Goal: Task Accomplishment & Management: Complete application form

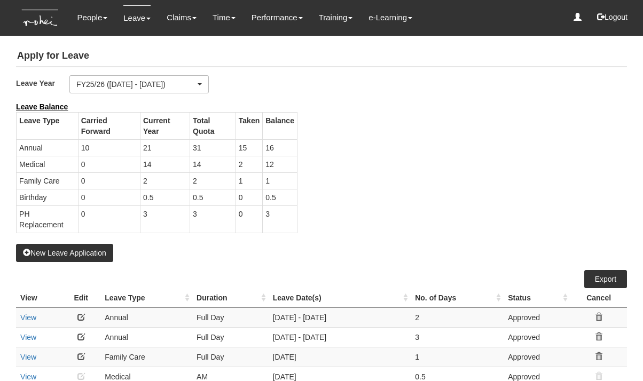
select select "50"
click at [70, 250] on button "New Leave Application" at bounding box center [64, 253] width 97 height 18
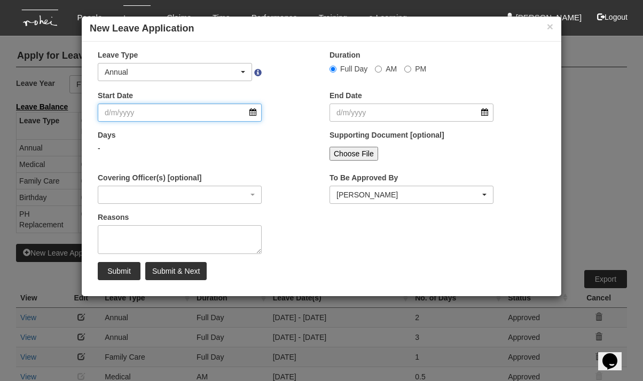
click at [253, 112] on input "Start Date" at bounding box center [180, 113] width 164 height 18
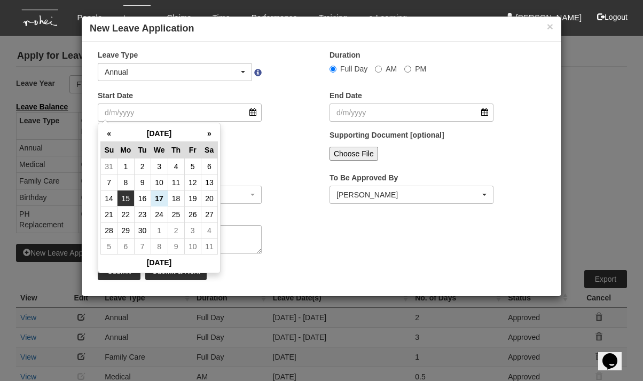
click at [127, 200] on td "15" at bounding box center [125, 199] width 17 height 16
type input "15/9/2025"
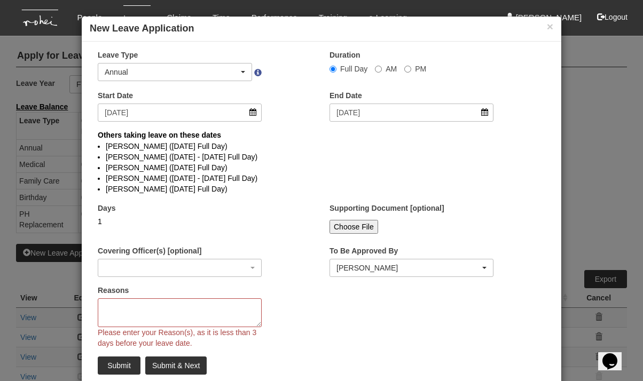
select select
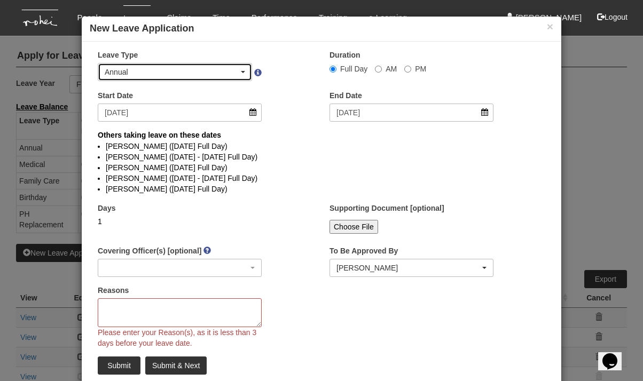
click at [242, 69] on div "Annual" at bounding box center [175, 72] width 140 height 11
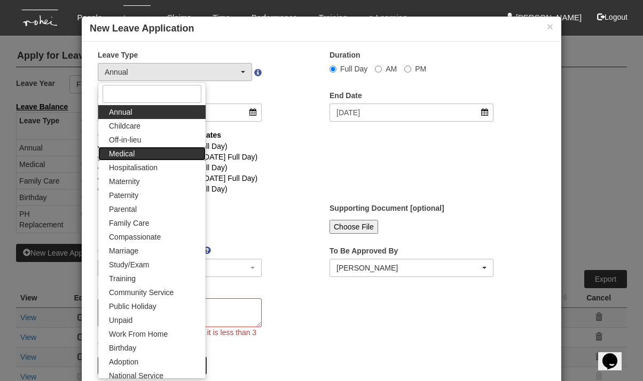
click at [147, 154] on link "Medical" at bounding box center [151, 154] width 107 height 14
select select "4"
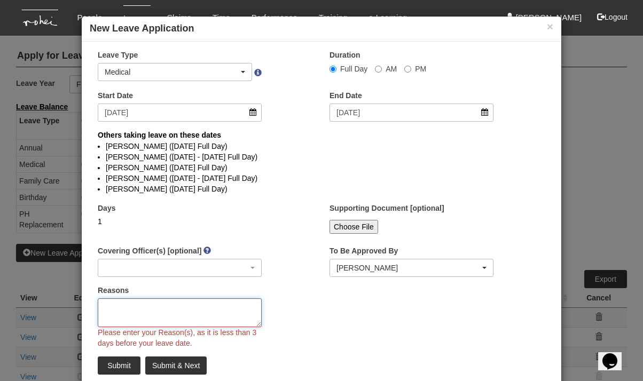
click at [131, 312] on textarea "Reasons" at bounding box center [180, 312] width 164 height 29
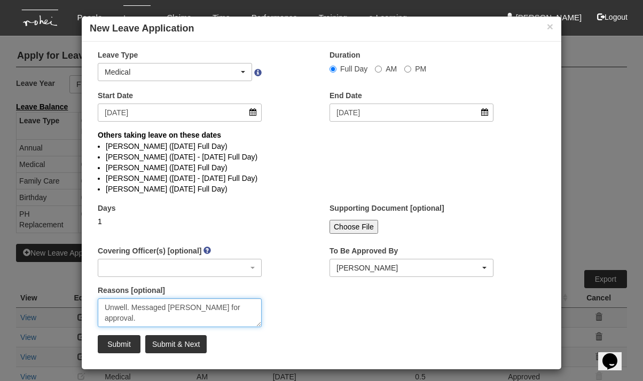
type textarea "Unwell. Messaged Dan for approval."
click at [174, 345] on input "Submit & Next" at bounding box center [175, 344] width 61 height 18
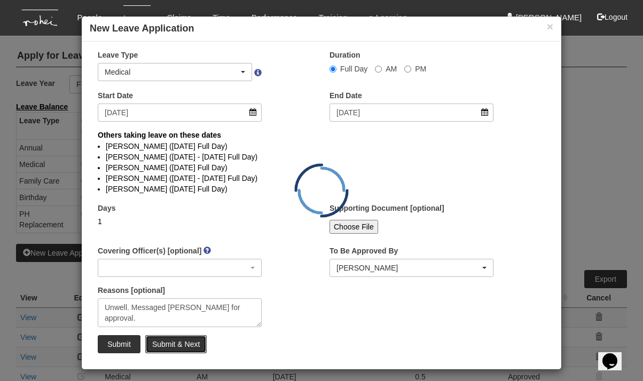
select select "1"
select select
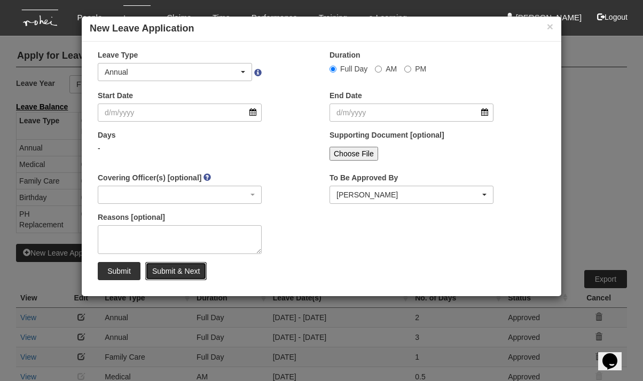
select select "50"
click at [547, 26] on button "×" at bounding box center [550, 26] width 6 height 11
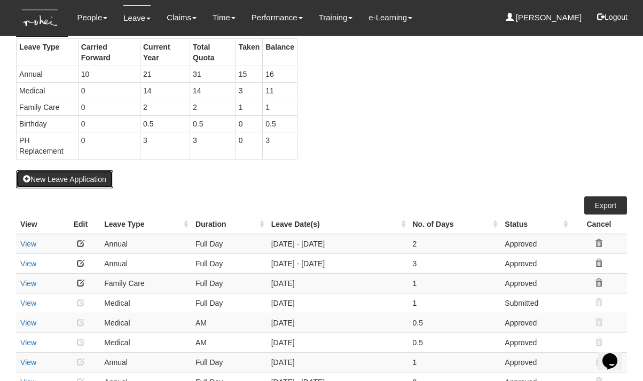
scroll to position [77, 0]
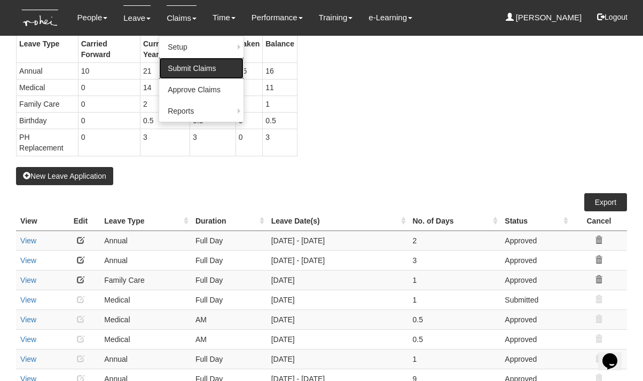
click at [179, 74] on link "Submit Claims" at bounding box center [201, 68] width 84 height 21
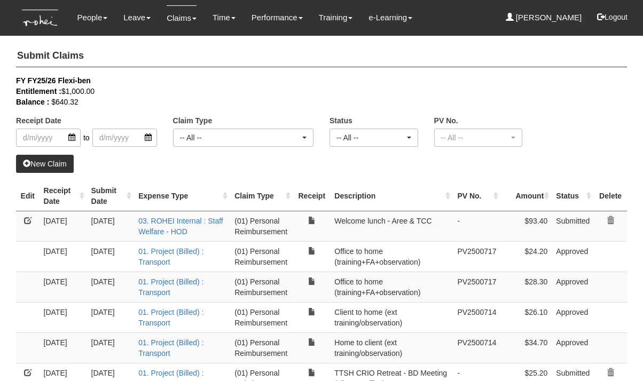
select select "50"
click at [81, 199] on th "Receipt Date" at bounding box center [64, 196] width 48 height 30
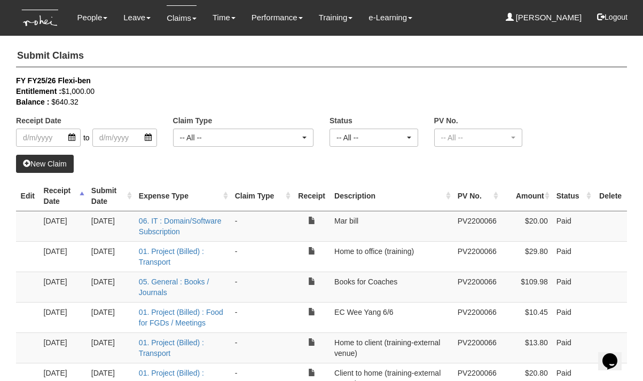
click at [81, 199] on th "Receipt Date" at bounding box center [64, 196] width 48 height 30
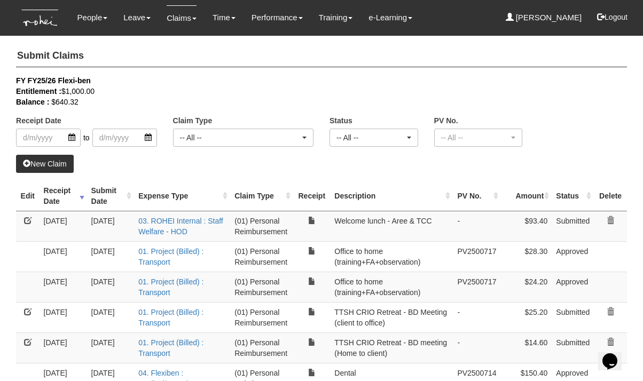
click at [45, 165] on link "New Claim" at bounding box center [45, 164] width 58 height 18
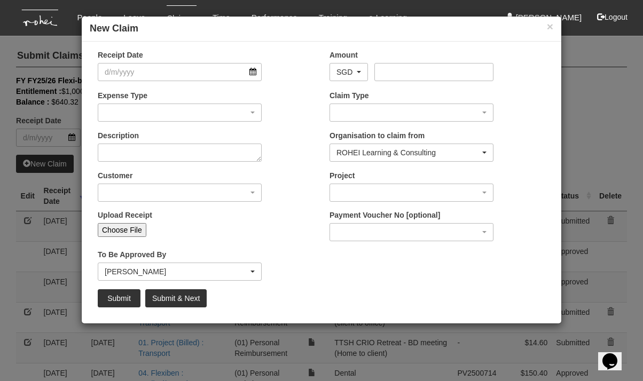
click at [121, 226] on input "Choose File" at bounding box center [122, 230] width 49 height 14
type input "C:\fakepath\Screenshot [DATE] 11.03.44 AM.png"
type input "Choose Another File"
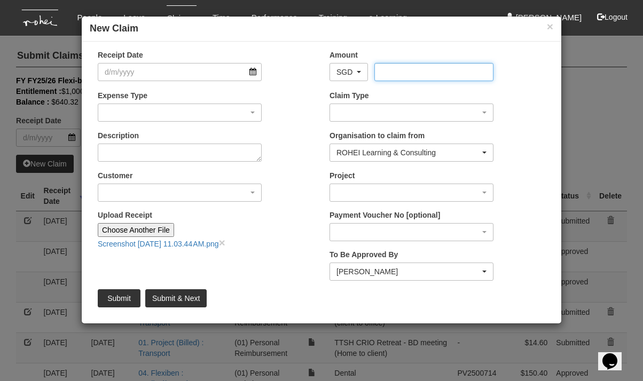
click at [441, 75] on input "Amount" at bounding box center [433, 72] width 119 height 18
type input "28.97"
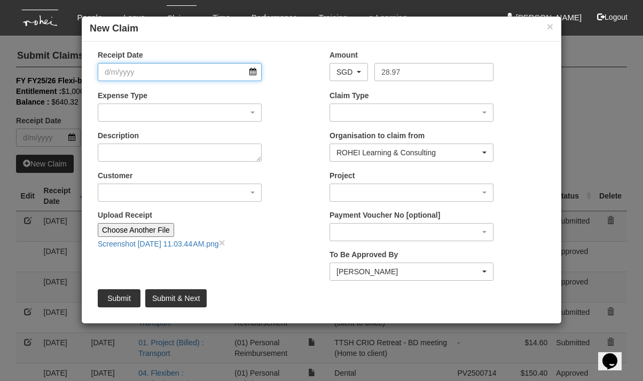
click at [236, 74] on input "Receipt Date" at bounding box center [180, 72] width 164 height 18
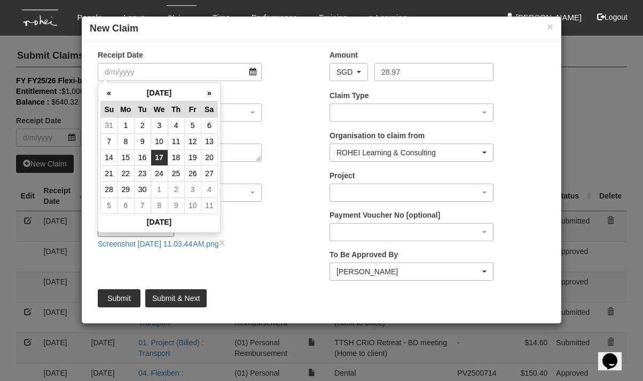
click at [158, 157] on td "17" at bounding box center [159, 157] width 17 height 16
type input "[DATE]"
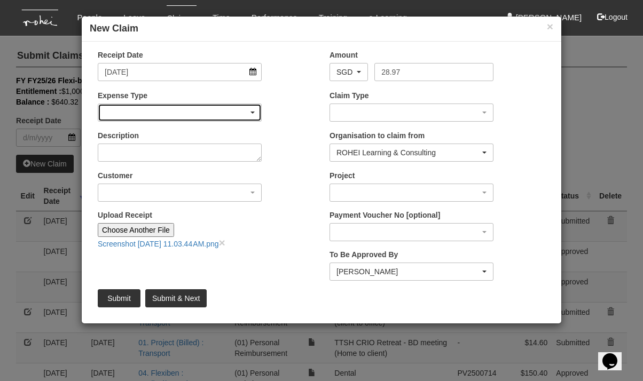
click at [161, 113] on div "button" at bounding box center [179, 112] width 163 height 17
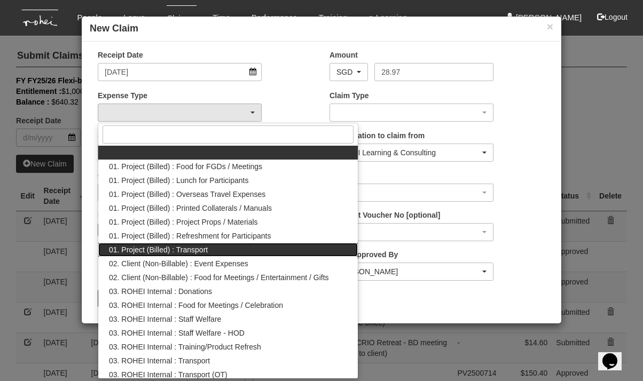
click at [152, 250] on span "01. Project (Billed) : Transport" at bounding box center [158, 250] width 99 height 11
select select "135"
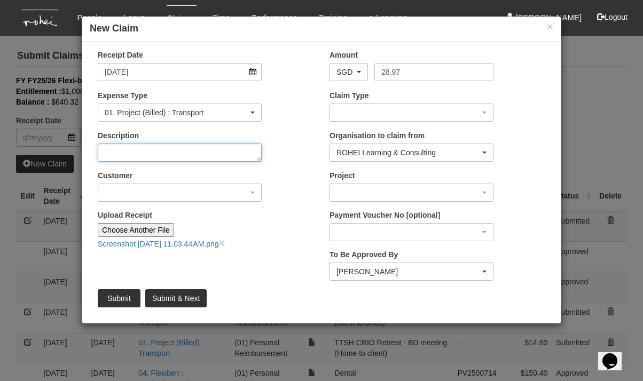
click at [169, 149] on textarea "Description" at bounding box center [180, 153] width 164 height 18
type textarea "Training (Home to Office)"
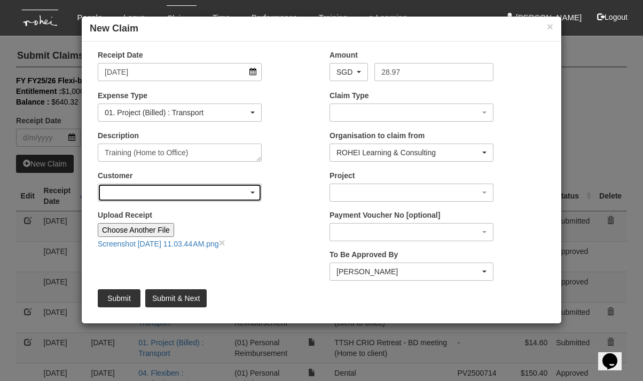
click at [222, 193] on div "button" at bounding box center [179, 192] width 163 height 17
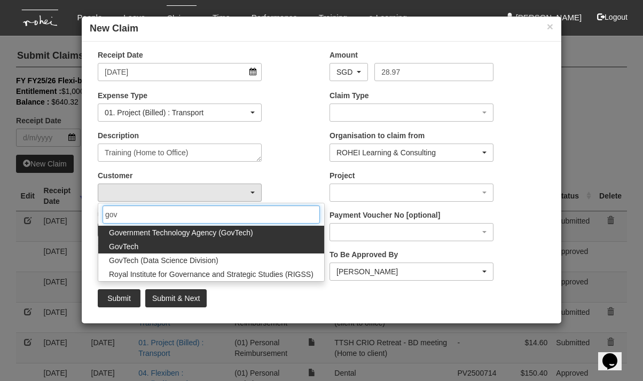
type input "gov"
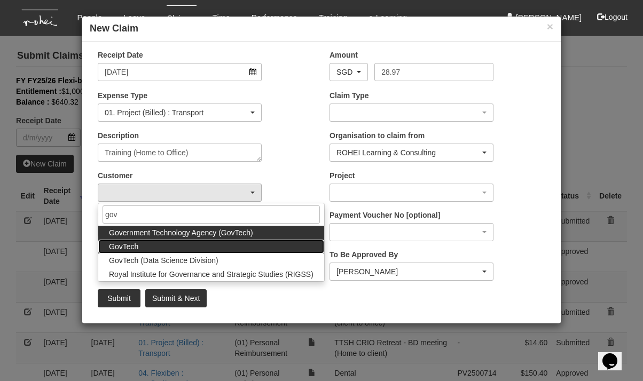
click at [194, 242] on link "GovTech" at bounding box center [211, 247] width 226 height 14
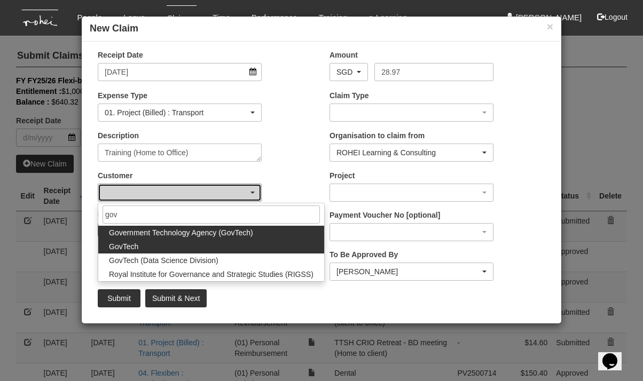
select select "427"
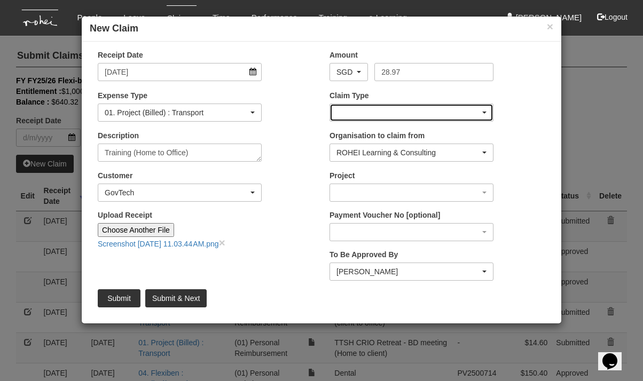
click at [428, 111] on div "button" at bounding box center [411, 112] width 163 height 17
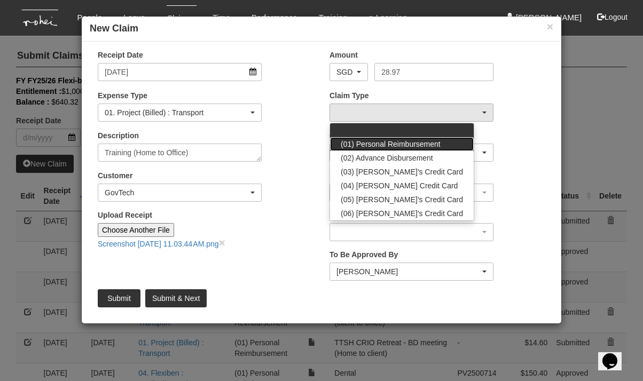
click at [402, 143] on span "(01) Personal Reimbursement" at bounding box center [391, 144] width 100 height 11
select select "14"
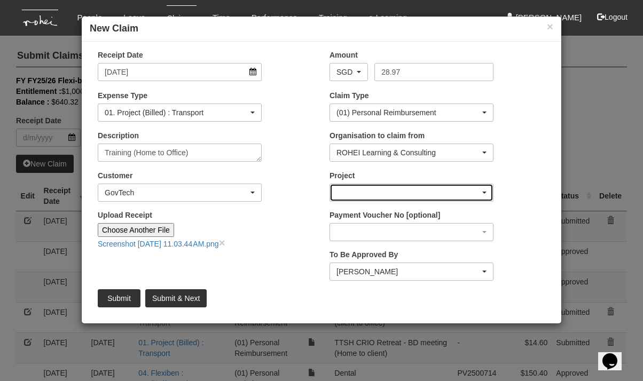
click at [415, 195] on div "button" at bounding box center [411, 192] width 163 height 17
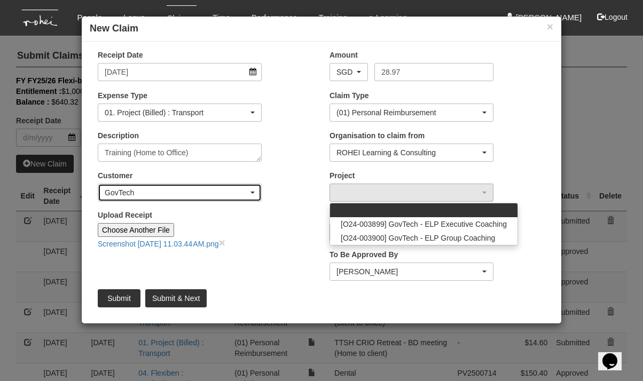
click at [254, 188] on div "GovTech" at bounding box center [180, 192] width 150 height 11
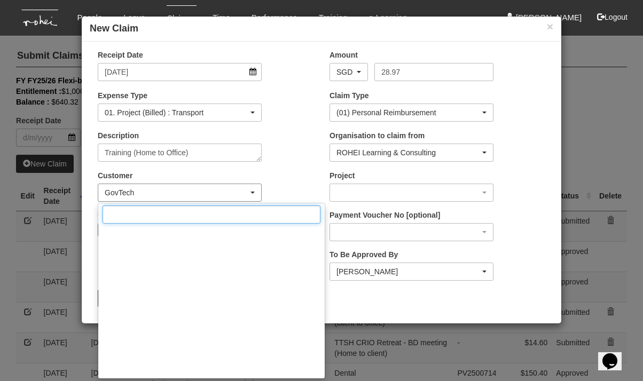
scroll to position [3304, 0]
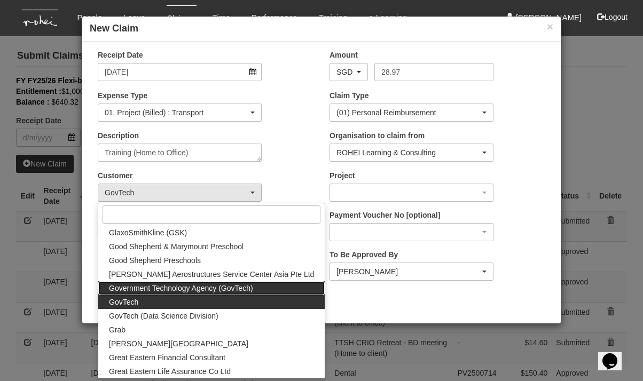
click at [161, 284] on span "Government Technology Agency (GovTech)" at bounding box center [181, 288] width 144 height 11
select select "900"
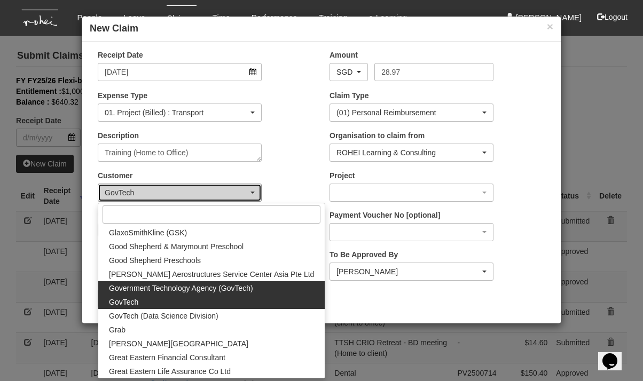
scroll to position [0, 0]
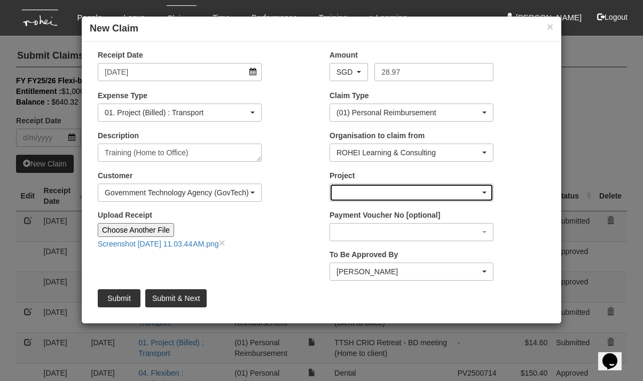
click at [480, 191] on div "button" at bounding box center [411, 192] width 163 height 17
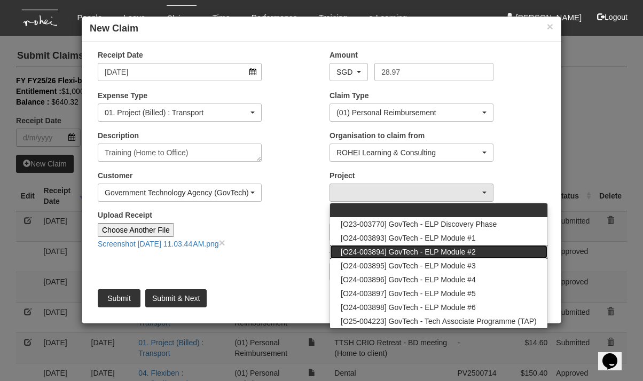
click at [442, 249] on span "[O24-003894] GovTech - ELP Module #2" at bounding box center [408, 252] width 135 height 11
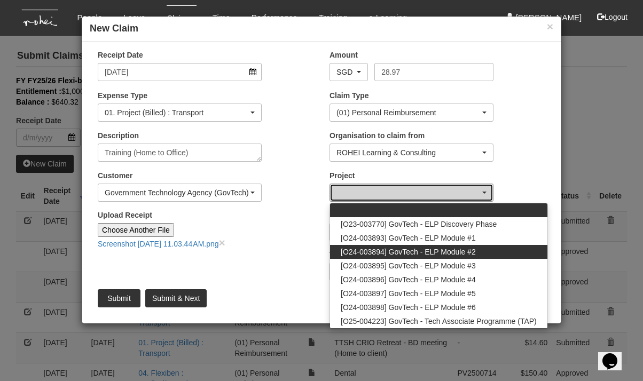
select select "2506"
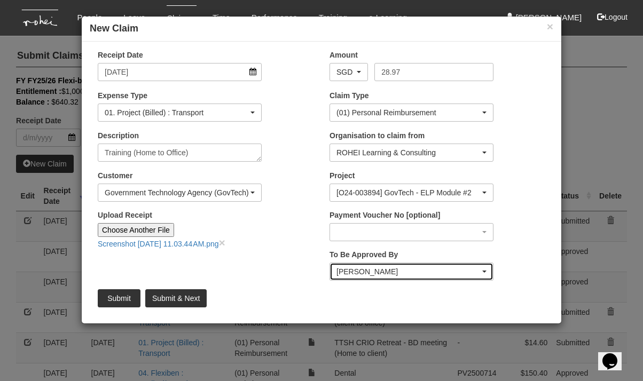
click at [484, 270] on div "[PERSON_NAME]" at bounding box center [411, 271] width 150 height 11
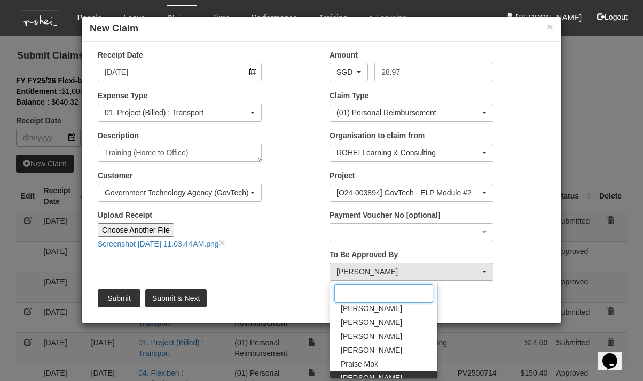
scroll to position [144, 0]
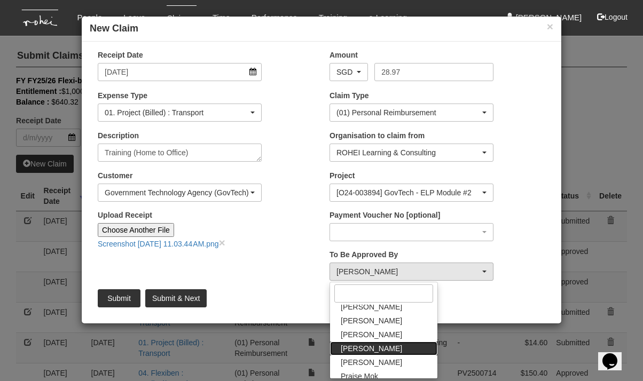
click at [367, 346] on span "[PERSON_NAME]" at bounding box center [371, 348] width 61 height 11
select select "34494e3c-fa1c-4f5c-8164-1b5a8a5feac6"
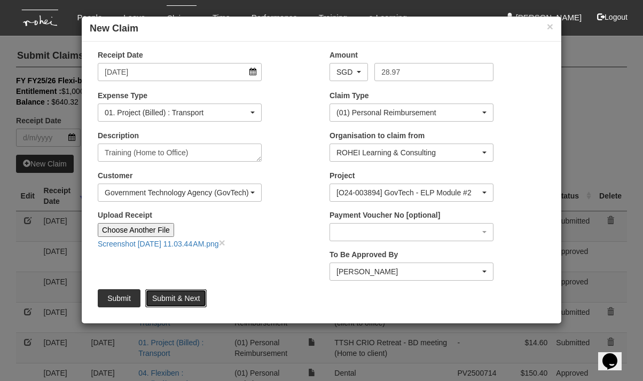
click at [189, 296] on input "Submit & Next" at bounding box center [175, 298] width 61 height 18
type input "Choose File"
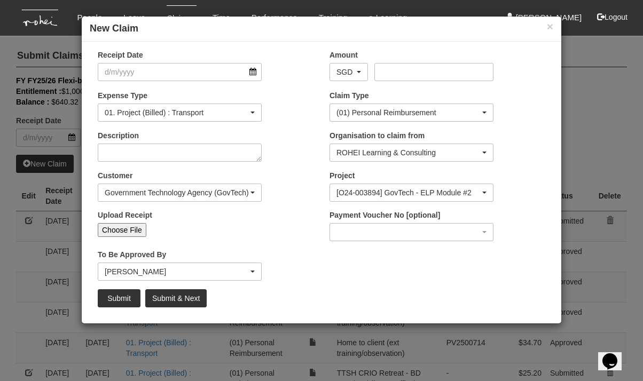
click at [133, 226] on input "Choose File" at bounding box center [122, 230] width 49 height 14
type input "C:\fakepath\Screenshot [DATE] 11.04.07 AM.png"
type input "Choose Another File"
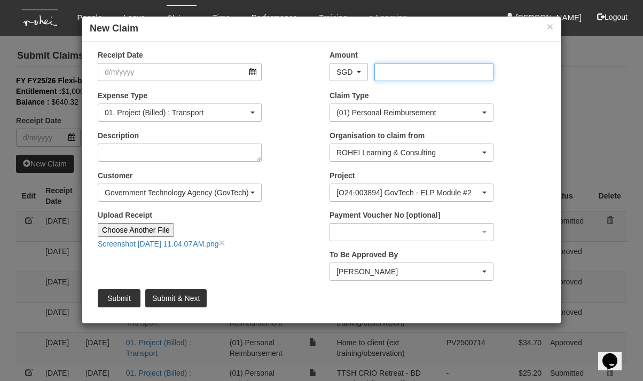
click at [391, 74] on input "Amount" at bounding box center [433, 72] width 119 height 18
type input "20.4"
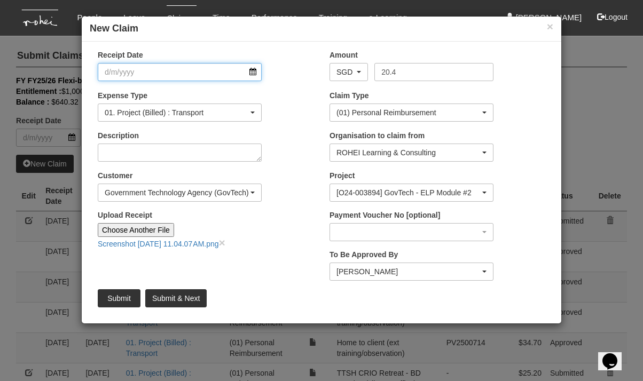
click at [201, 75] on input "Receipt Date" at bounding box center [180, 72] width 164 height 18
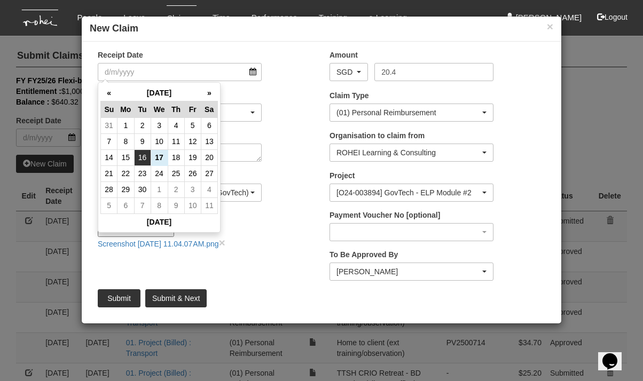
click at [144, 155] on td "16" at bounding box center [142, 157] width 17 height 16
type input "[DATE]"
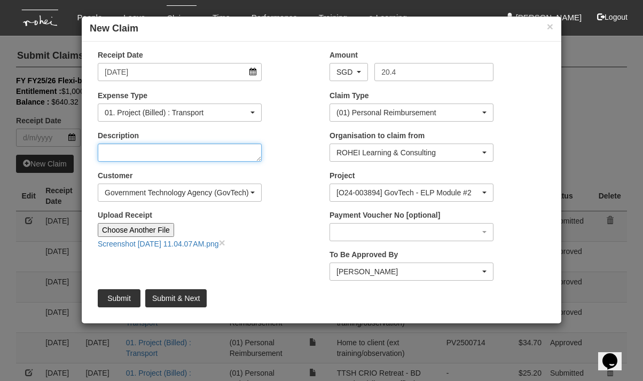
click at [144, 155] on textarea "Description" at bounding box center [180, 153] width 164 height 18
type textarea "Office to home (training)"
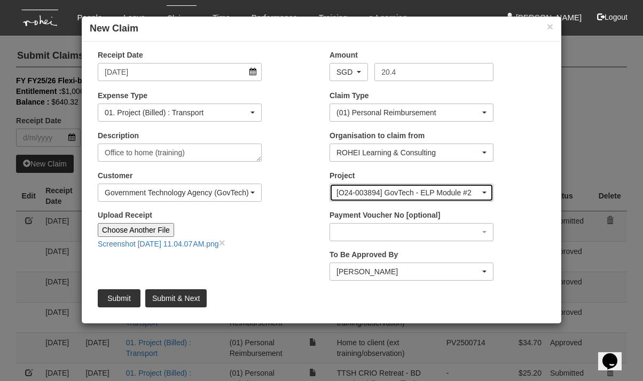
click at [483, 192] on span "button" at bounding box center [484, 193] width 4 height 2
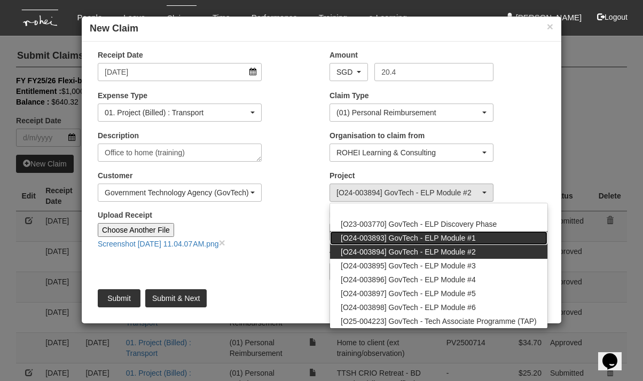
click at [443, 235] on span "[O24-003893] GovTech - ELP Module #1" at bounding box center [408, 238] width 135 height 11
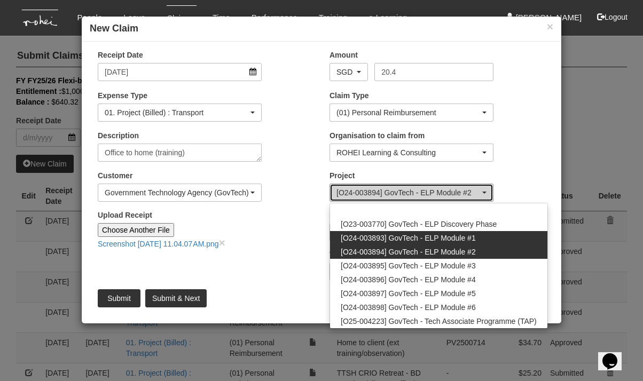
select select "2507"
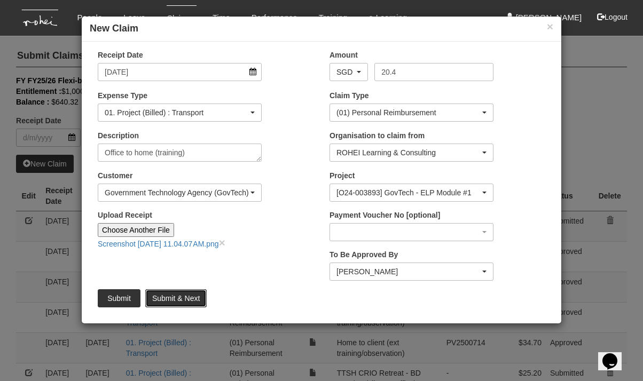
click at [175, 300] on input "Submit & Next" at bounding box center [175, 298] width 61 height 18
type input "Choose File"
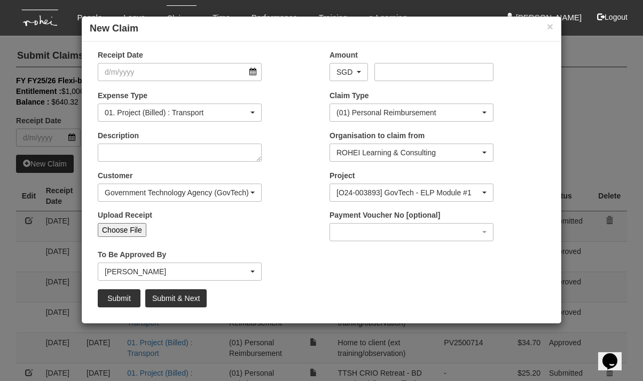
select select "50"
click at [120, 228] on input "Choose File" at bounding box center [122, 230] width 49 height 14
type input "C:\fakepath\20250912_115332.jpg"
type input "Choose Another File"
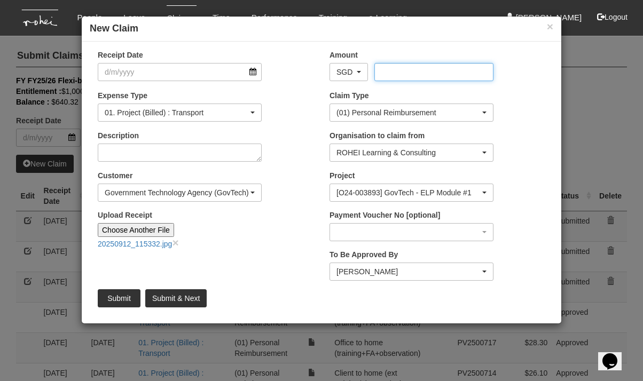
click at [425, 68] on input "Amount" at bounding box center [433, 72] width 119 height 18
type input "18.7"
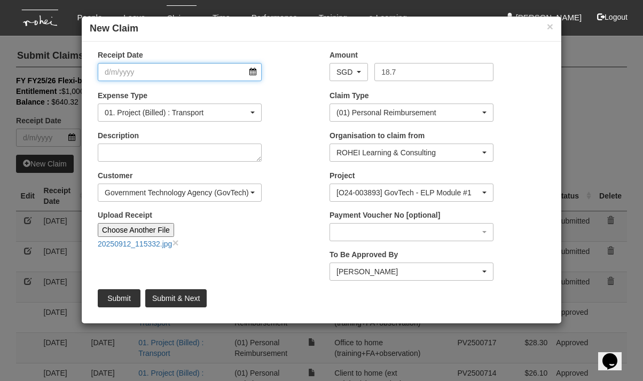
click at [207, 74] on input "Receipt Date" at bounding box center [180, 72] width 164 height 18
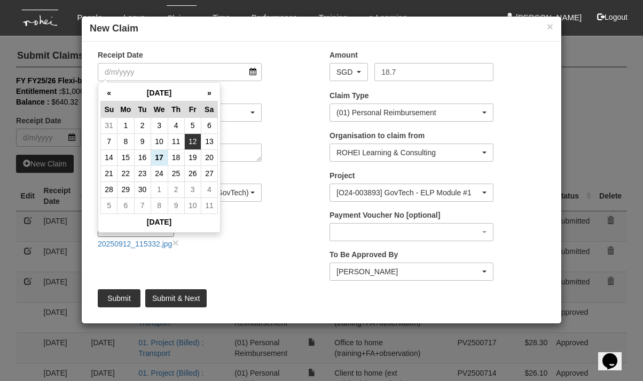
click at [191, 140] on td "12" at bounding box center [192, 141] width 17 height 16
type input "[DATE]"
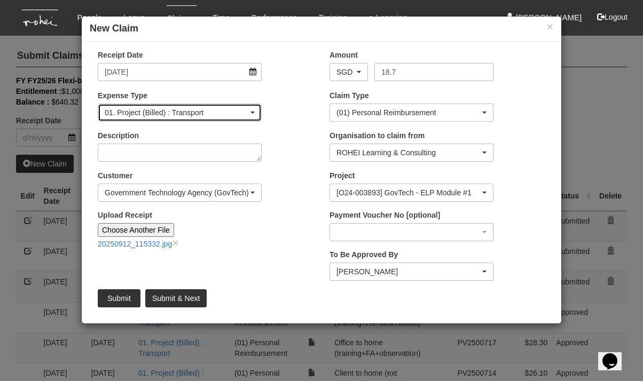
click at [251, 112] on span "button" at bounding box center [252, 113] width 4 height 2
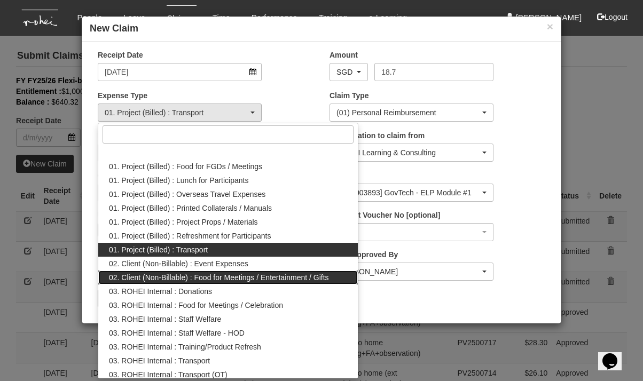
click at [211, 276] on span "02. Client (Non-Billable) : Food for Meetings / Entertainment / Gifts" at bounding box center [219, 277] width 220 height 11
select select "129"
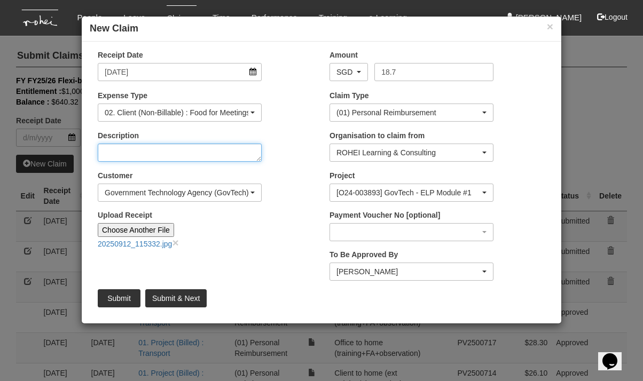
click at [217, 153] on textarea "Description" at bounding box center [180, 153] width 164 height 18
type textarea "[PERSON_NAME] 4/7"
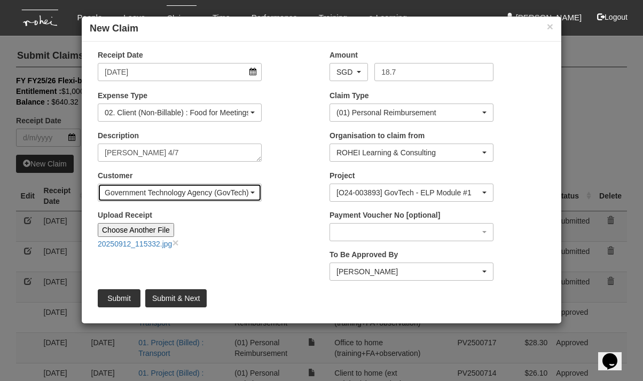
click at [256, 191] on div "Government Technology Agency (GovTech)" at bounding box center [179, 192] width 163 height 17
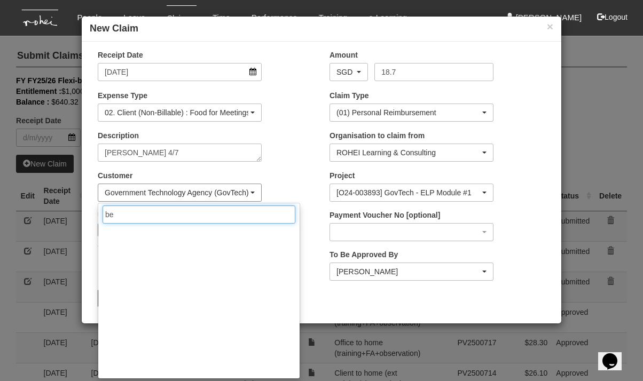
scroll to position [0, 0]
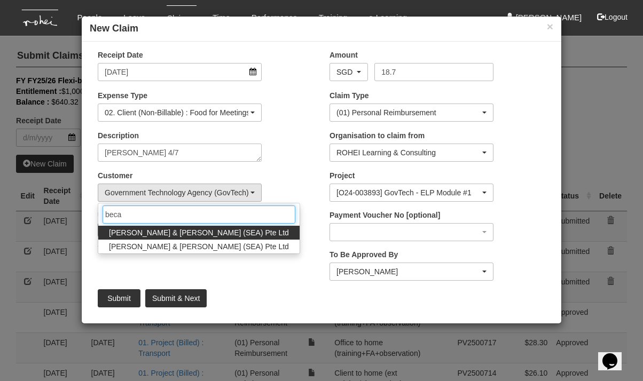
type input "beca"
click at [188, 235] on span "[PERSON_NAME] & [PERSON_NAME] (SEA) Pte Ltd" at bounding box center [199, 232] width 180 height 11
select select "150"
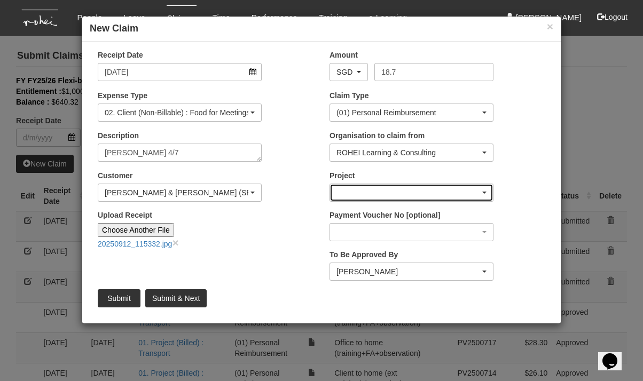
click at [467, 190] on div "button" at bounding box center [411, 192] width 163 height 17
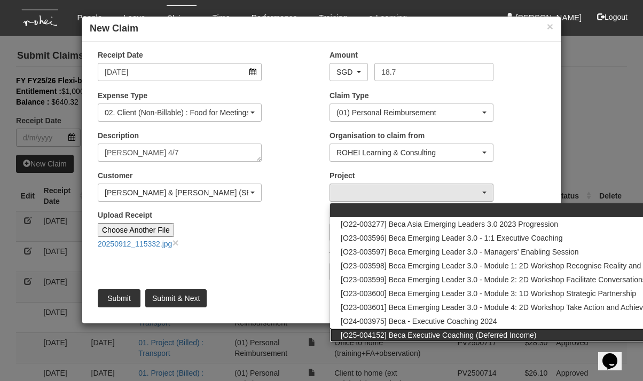
click at [475, 336] on span "[O25-004152] Beca Executive Coaching (Deferred Income)" at bounding box center [439, 335] width 196 height 11
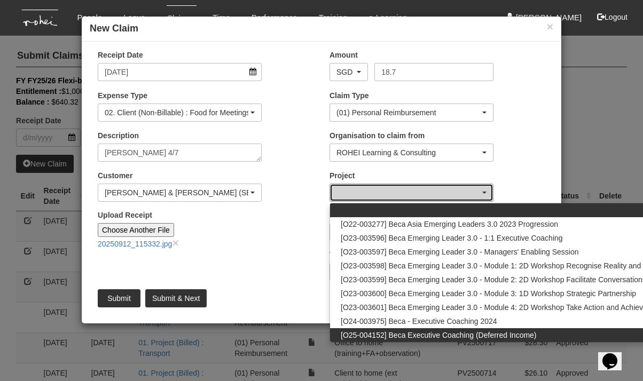
select select "2775"
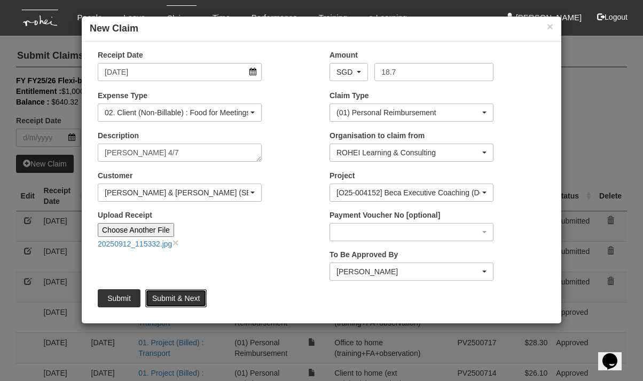
click at [173, 297] on input "Submit & Next" at bounding box center [175, 298] width 61 height 18
type input "Choose File"
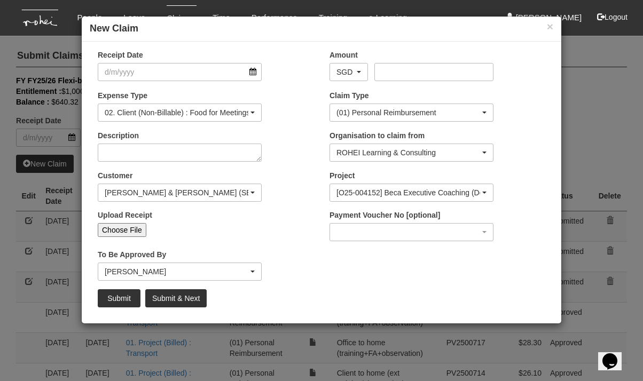
click at [123, 227] on input "Choose File" at bounding box center [122, 230] width 49 height 14
type input "C:\fakepath\20250912_115407.jpg"
type input "Choose Another File"
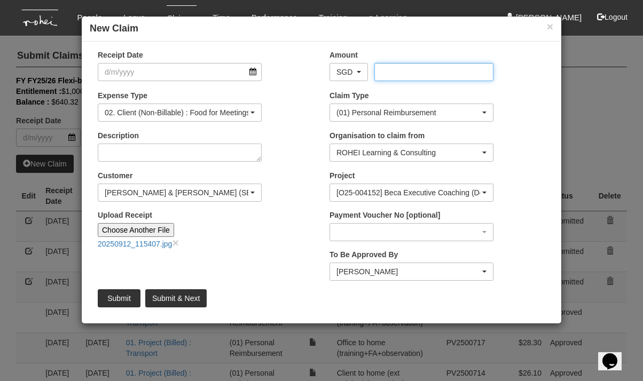
click at [405, 74] on input "Amount" at bounding box center [433, 72] width 119 height 18
type input "9.59"
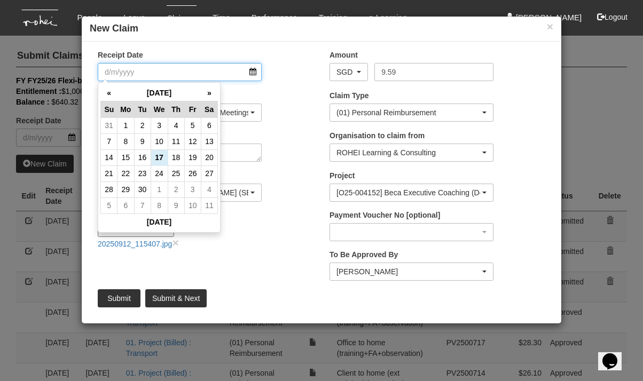
click at [232, 70] on input "Receipt Date" at bounding box center [180, 72] width 164 height 18
click at [191, 141] on td "12" at bounding box center [192, 141] width 17 height 16
type input "[DATE]"
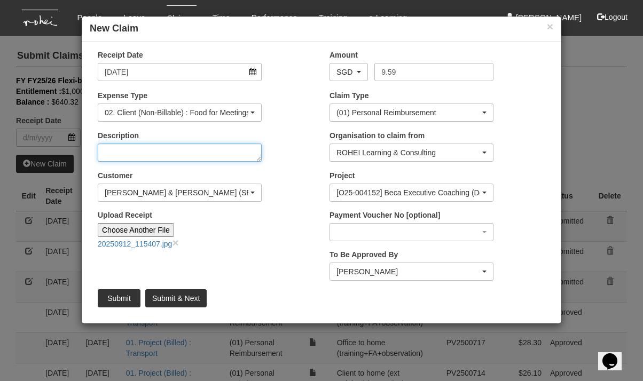
click at [171, 154] on textarea "Description" at bounding box center [180, 153] width 164 height 18
type textarea "[PERSON_NAME] 4/7"
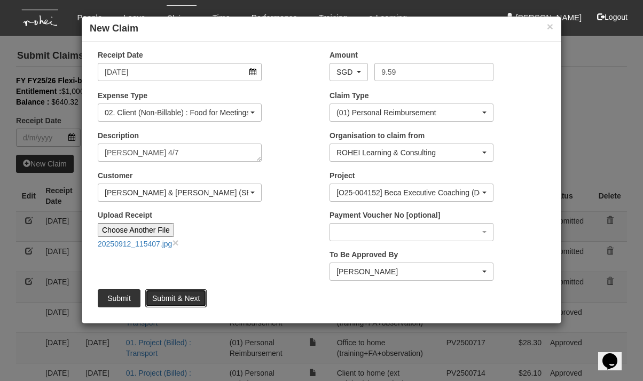
click at [174, 297] on input "Submit & Next" at bounding box center [175, 298] width 61 height 18
select select "50"
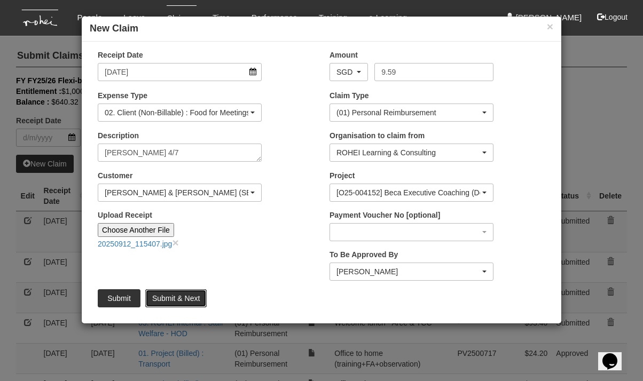
type input "Choose File"
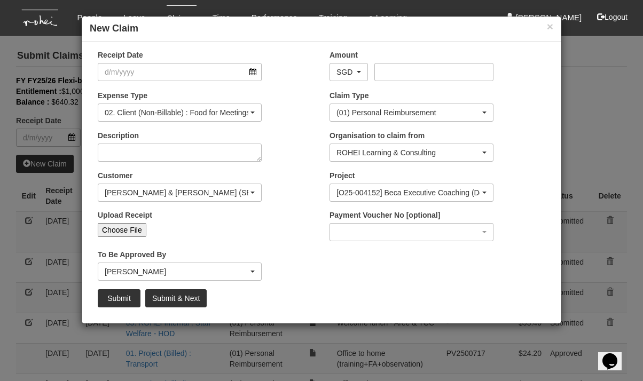
click at [128, 230] on input "Choose File" at bounding box center [122, 230] width 49 height 14
select select "50"
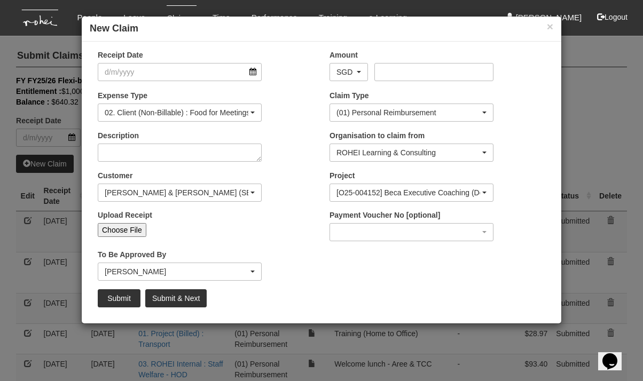
type input "C:\fakepath\20250912_152910.jpg"
type input "Choose Another File"
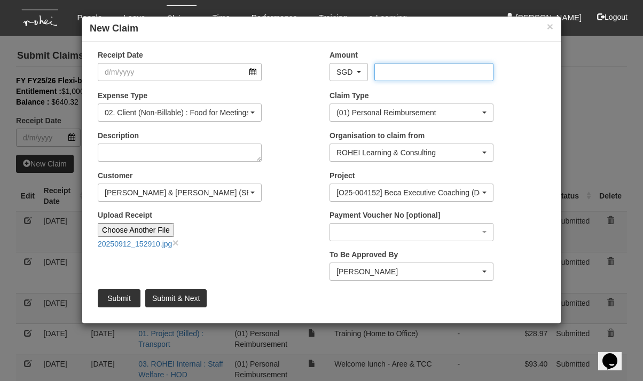
click at [409, 78] on input "Amount" at bounding box center [433, 72] width 119 height 18
type input "17.99"
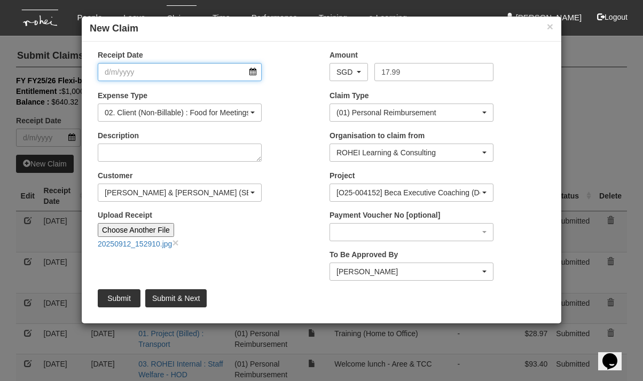
click at [193, 68] on input "Receipt Date" at bounding box center [180, 72] width 164 height 18
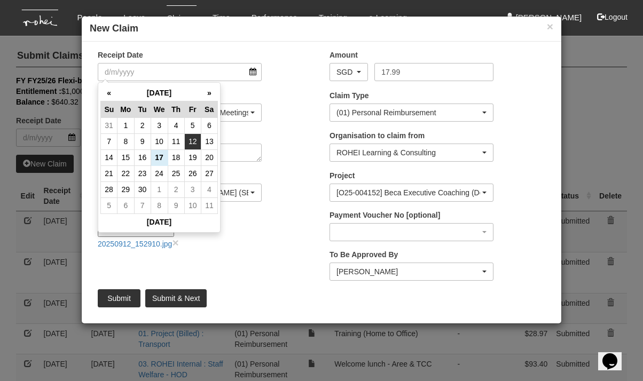
click at [192, 140] on td "12" at bounding box center [192, 141] width 17 height 16
type input "[DATE]"
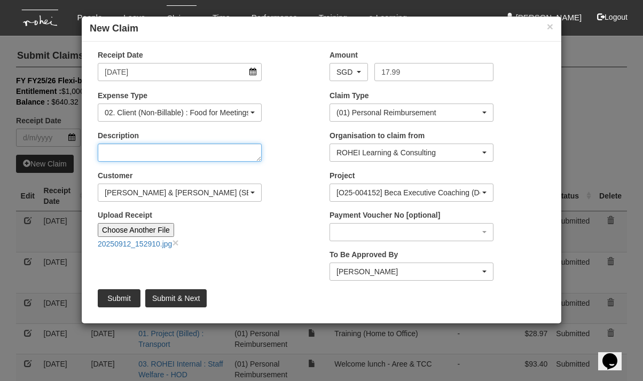
click at [158, 152] on textarea "Description" at bounding box center [180, 153] width 164 height 18
type textarea "[PERSON_NAME] 4/7"
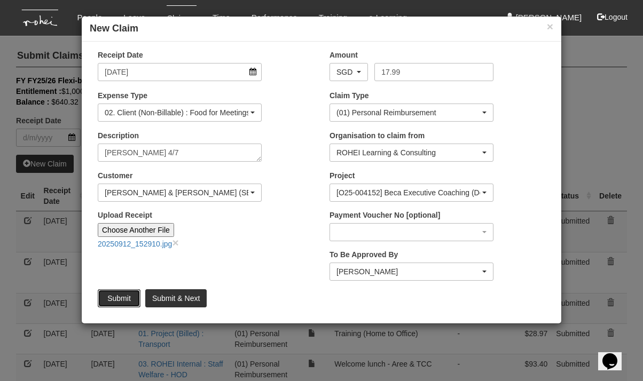
click at [122, 301] on input "Submit" at bounding box center [119, 298] width 43 height 18
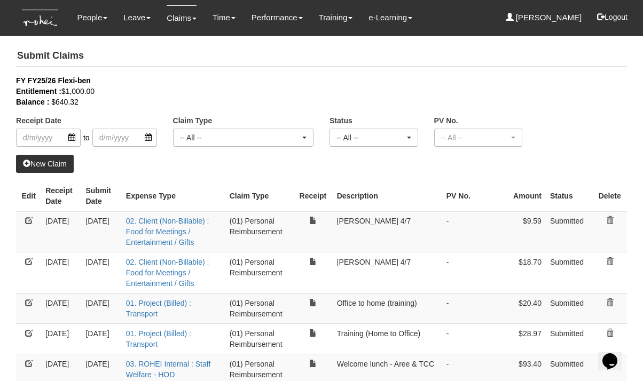
select select "50"
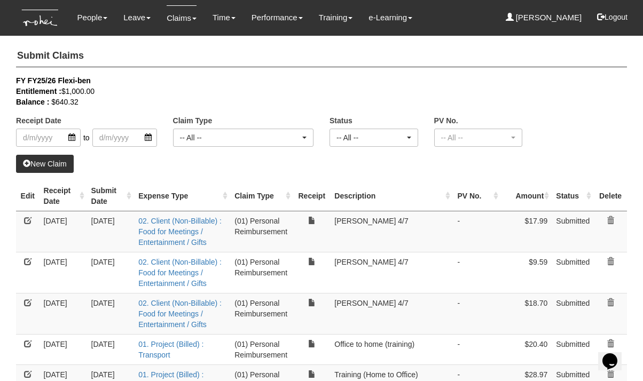
click at [82, 197] on th "Receipt Date" at bounding box center [64, 196] width 48 height 30
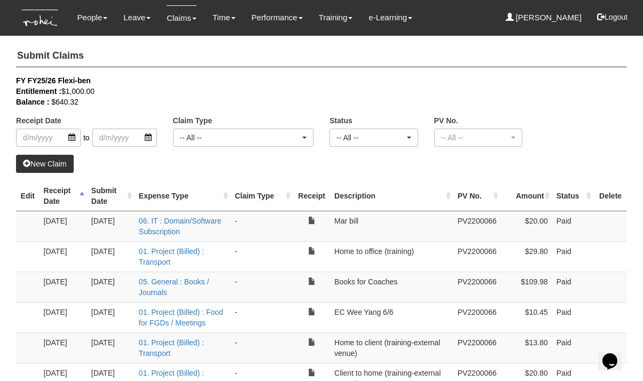
click at [82, 197] on th "Receipt Date" at bounding box center [64, 196] width 48 height 30
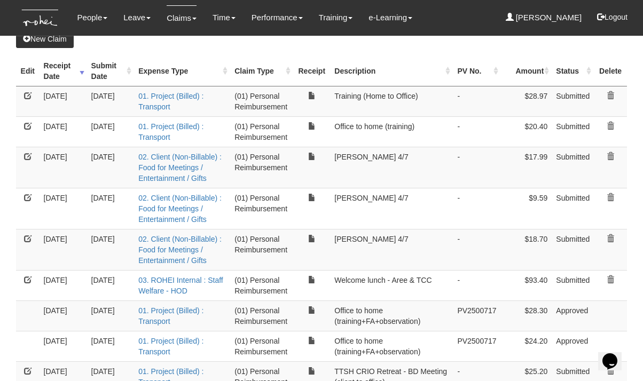
scroll to position [126, 0]
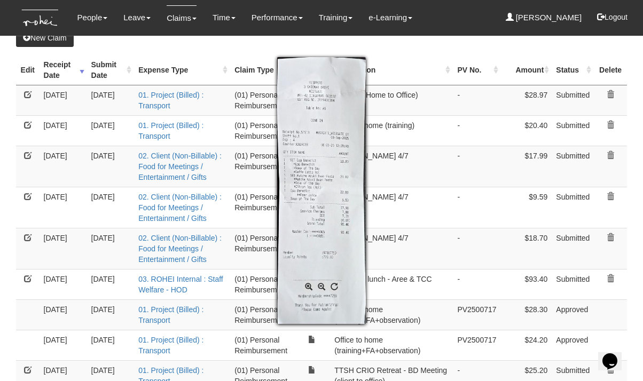
click at [6, 322] on div at bounding box center [321, 190] width 643 height 381
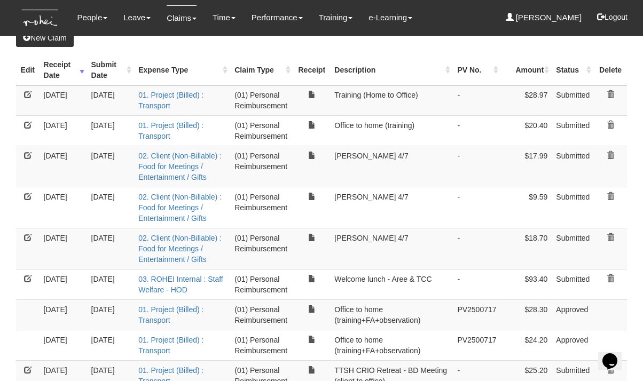
click at [52, 41] on link "New Claim" at bounding box center [45, 38] width 58 height 18
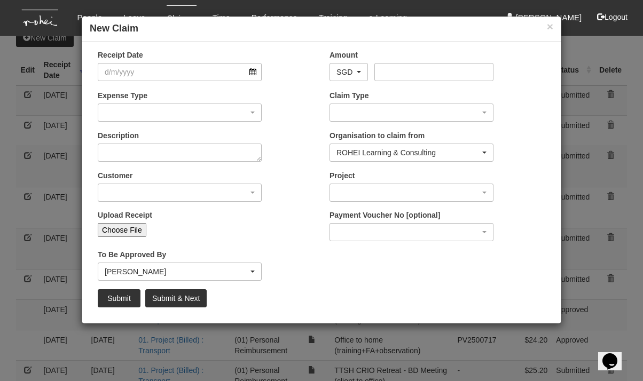
click at [129, 233] on input "Choose File" at bounding box center [122, 230] width 49 height 14
type input "C:\fakepath\20250911_104200-1.jpg"
type input "Choose Another File"
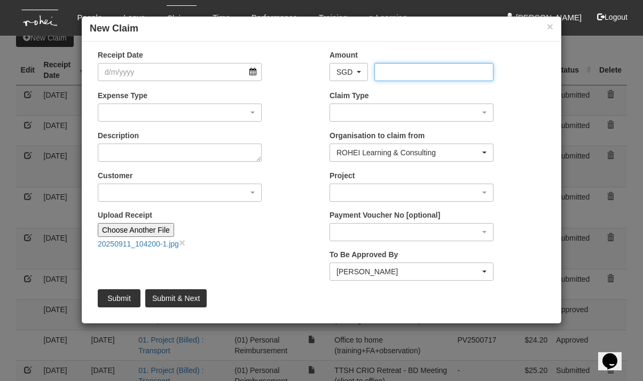
click at [423, 72] on input "Amount" at bounding box center [433, 72] width 119 height 18
type input "55.87"
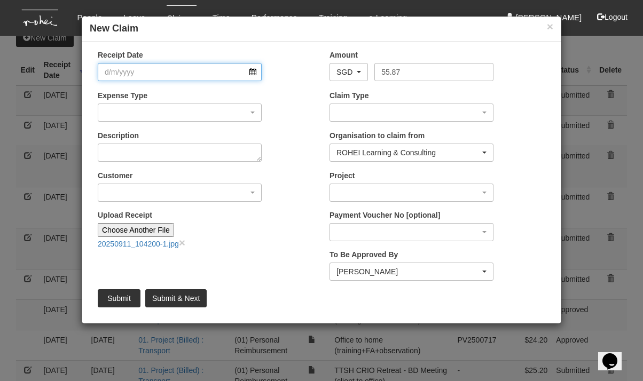
click at [225, 73] on input "Receipt Date" at bounding box center [180, 72] width 164 height 18
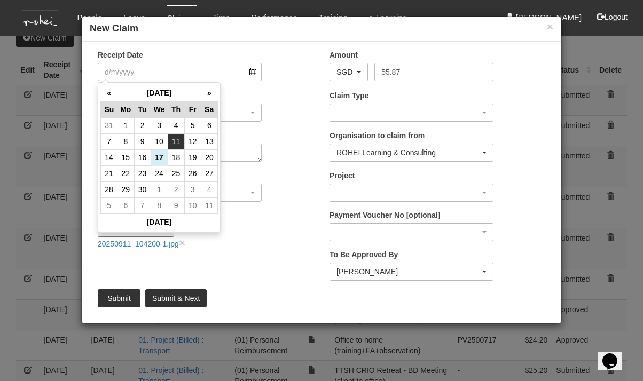
click at [175, 144] on td "11" at bounding box center [176, 141] width 17 height 16
type input "[DATE]"
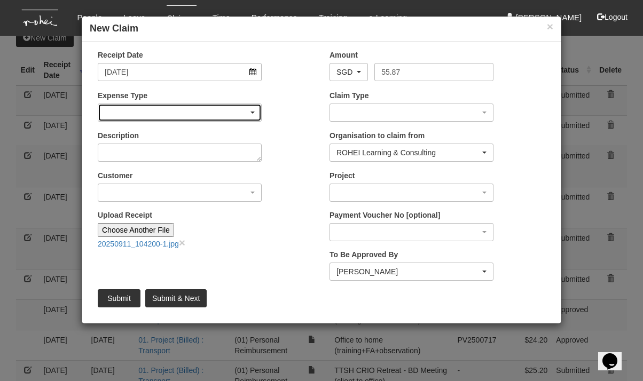
click at [188, 113] on div "button" at bounding box center [179, 112] width 163 height 17
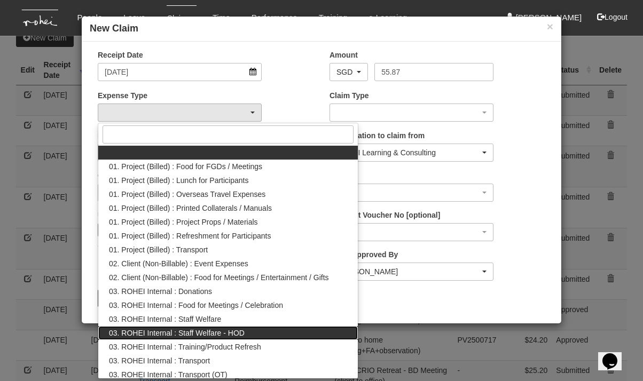
click at [198, 329] on span "03. ROHEI Internal : Staff Welfare - HOD" at bounding box center [177, 333] width 136 height 11
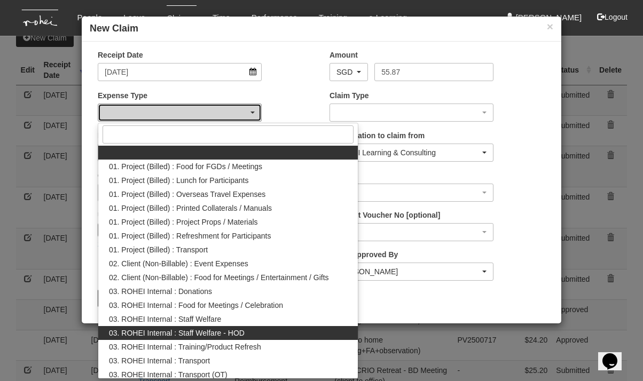
select select "236"
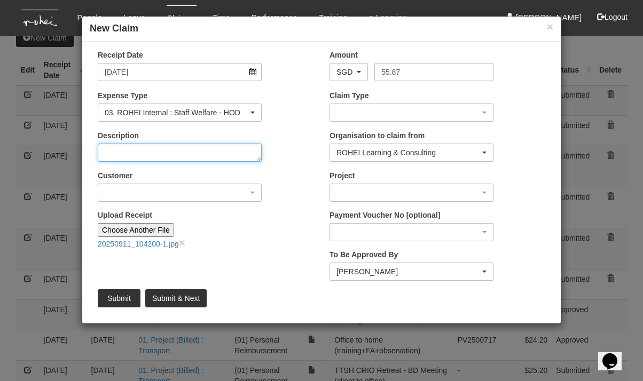
click at [184, 155] on textarea "Description" at bounding box center [180, 153] width 164 height 18
type textarea "Meeting with [PERSON_NAME]"
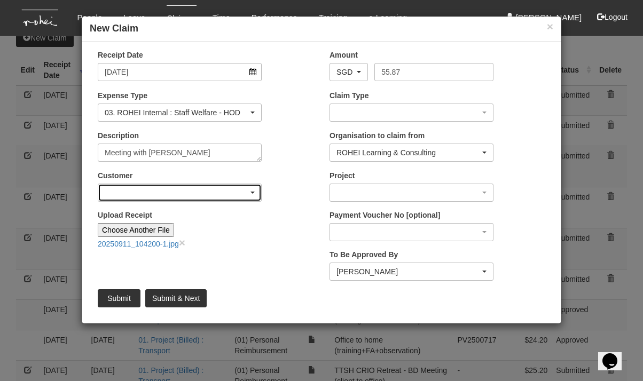
click at [244, 194] on div "button" at bounding box center [179, 192] width 163 height 17
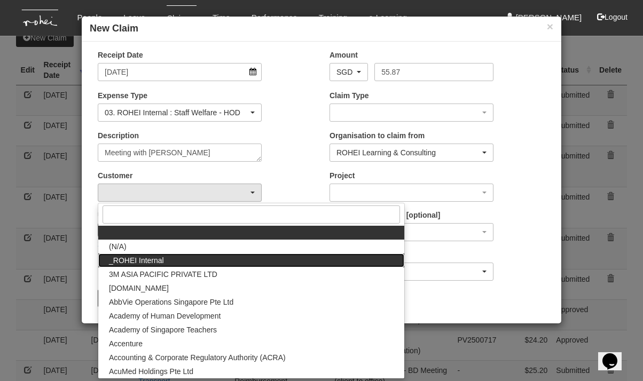
click at [201, 259] on link "_ROHEI Internal" at bounding box center [251, 261] width 306 height 14
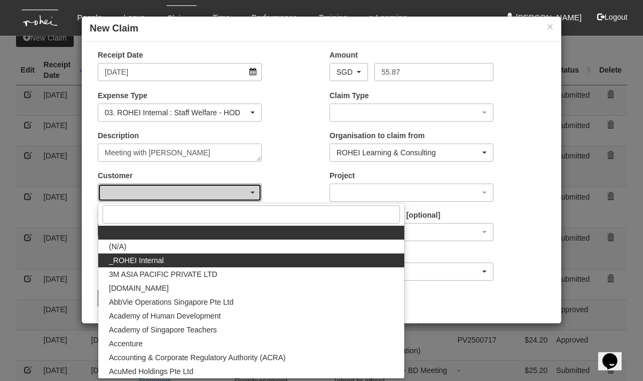
select select "397"
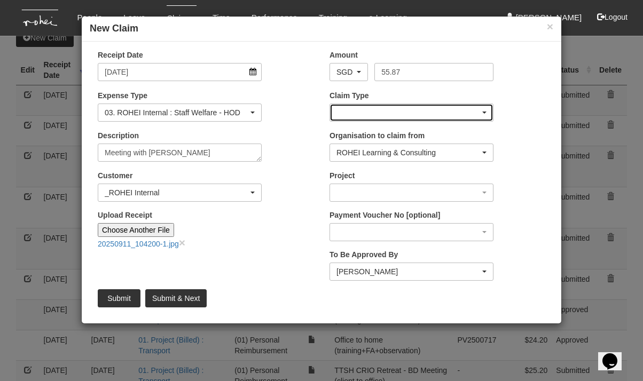
click at [478, 111] on div "button" at bounding box center [411, 112] width 163 height 17
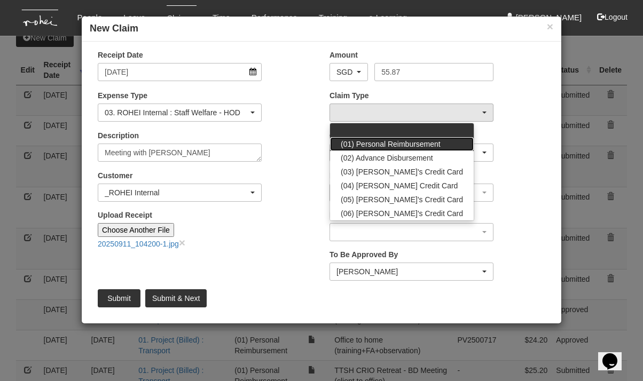
click at [434, 143] on span "(01) Personal Reimbursement" at bounding box center [391, 144] width 100 height 11
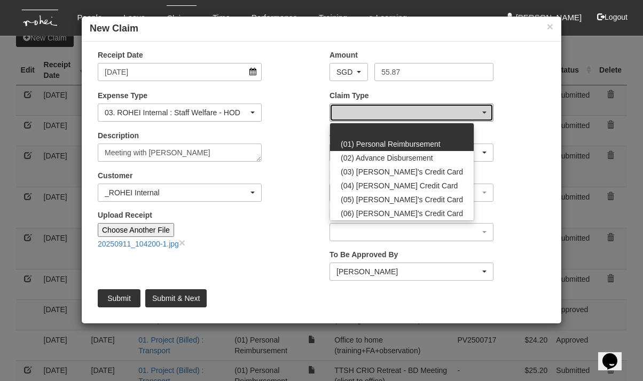
select select "14"
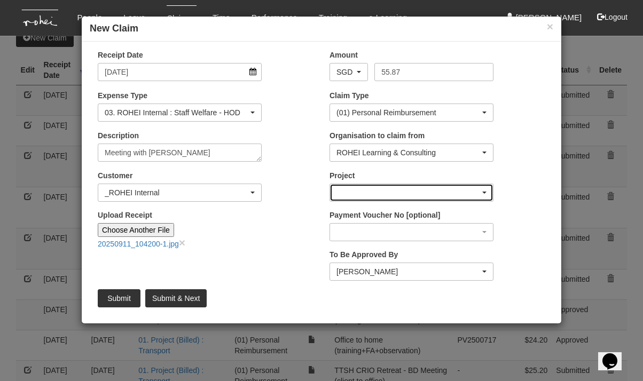
click at [432, 192] on div "button" at bounding box center [411, 192] width 163 height 17
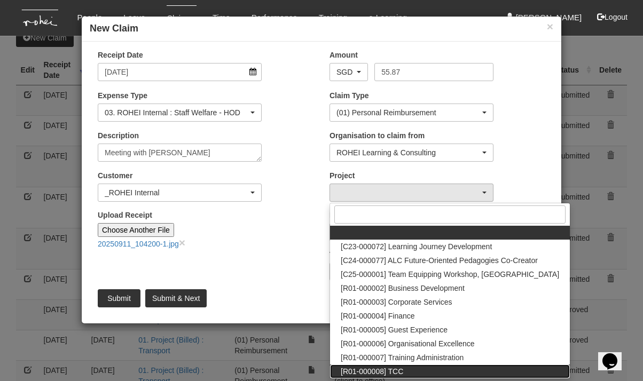
click at [383, 368] on span "[R01-000008] TCC" at bounding box center [372, 371] width 62 height 11
select select "1485"
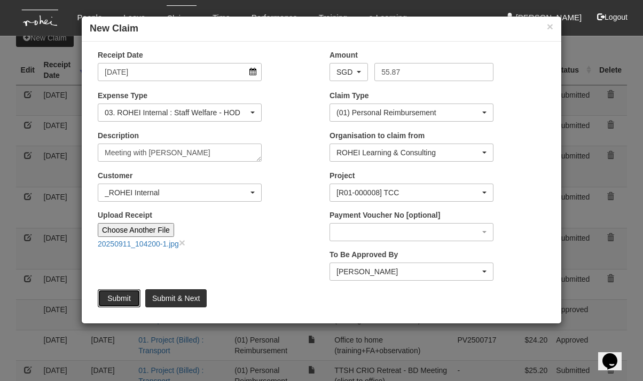
click at [117, 297] on input "Submit" at bounding box center [119, 298] width 43 height 18
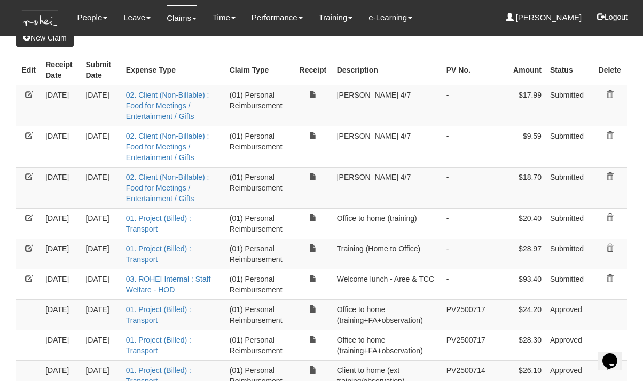
select select "50"
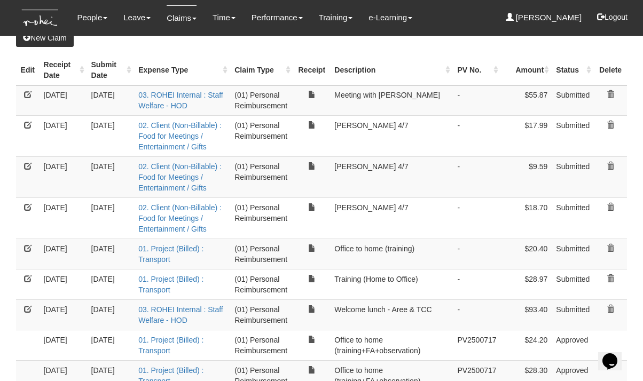
scroll to position [0, 0]
